Goal: Information Seeking & Learning: Check status

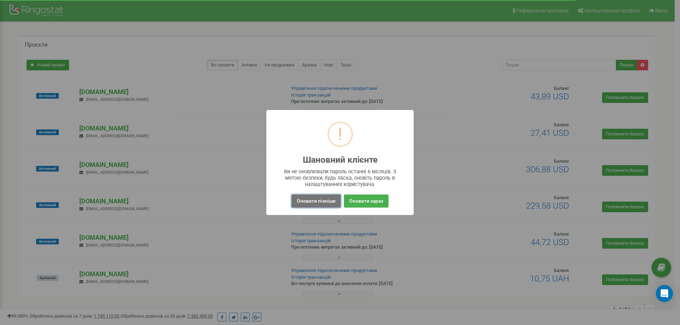
click at [330, 203] on button "Оновити пізніше" at bounding box center [315, 201] width 49 height 13
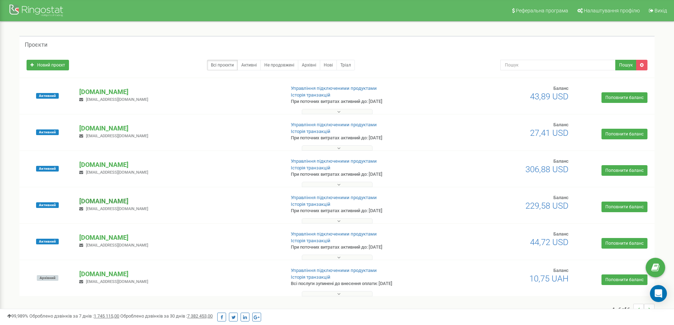
click at [96, 201] on p "[DOMAIN_NAME]" at bounding box center [179, 201] width 200 height 9
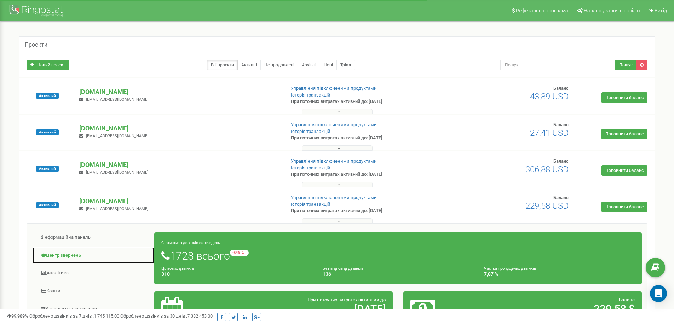
click at [64, 254] on link "Центр звернень" at bounding box center [93, 255] width 122 height 17
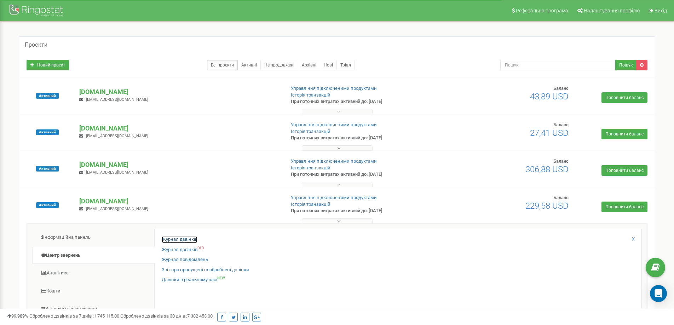
click at [194, 240] on link "Журнал дзвінків" at bounding box center [180, 239] width 36 height 7
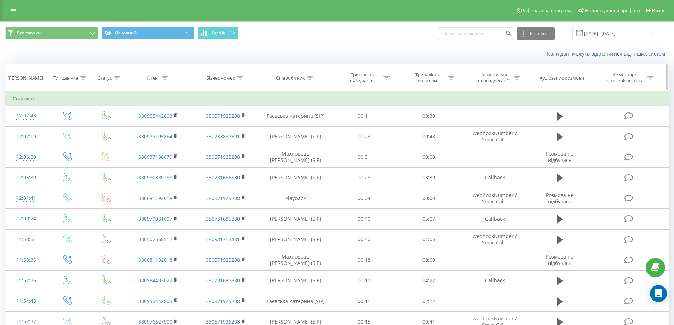
click at [165, 77] on icon at bounding box center [165, 78] width 6 height 4
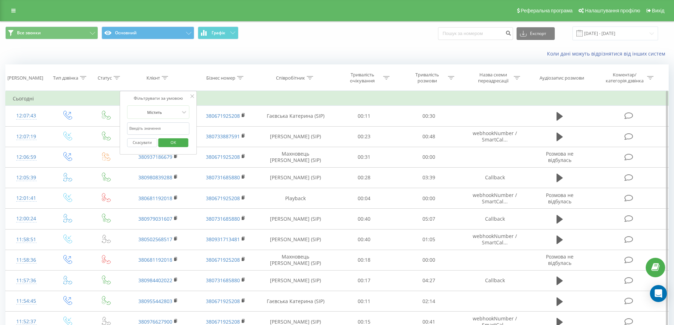
click at [162, 125] on input "text" at bounding box center [158, 128] width 62 height 12
paste input "0983396845"
type input "0983396845"
click at [171, 141] on span "OK" at bounding box center [174, 142] width 20 height 11
